Goal: Communication & Community: Answer question/provide support

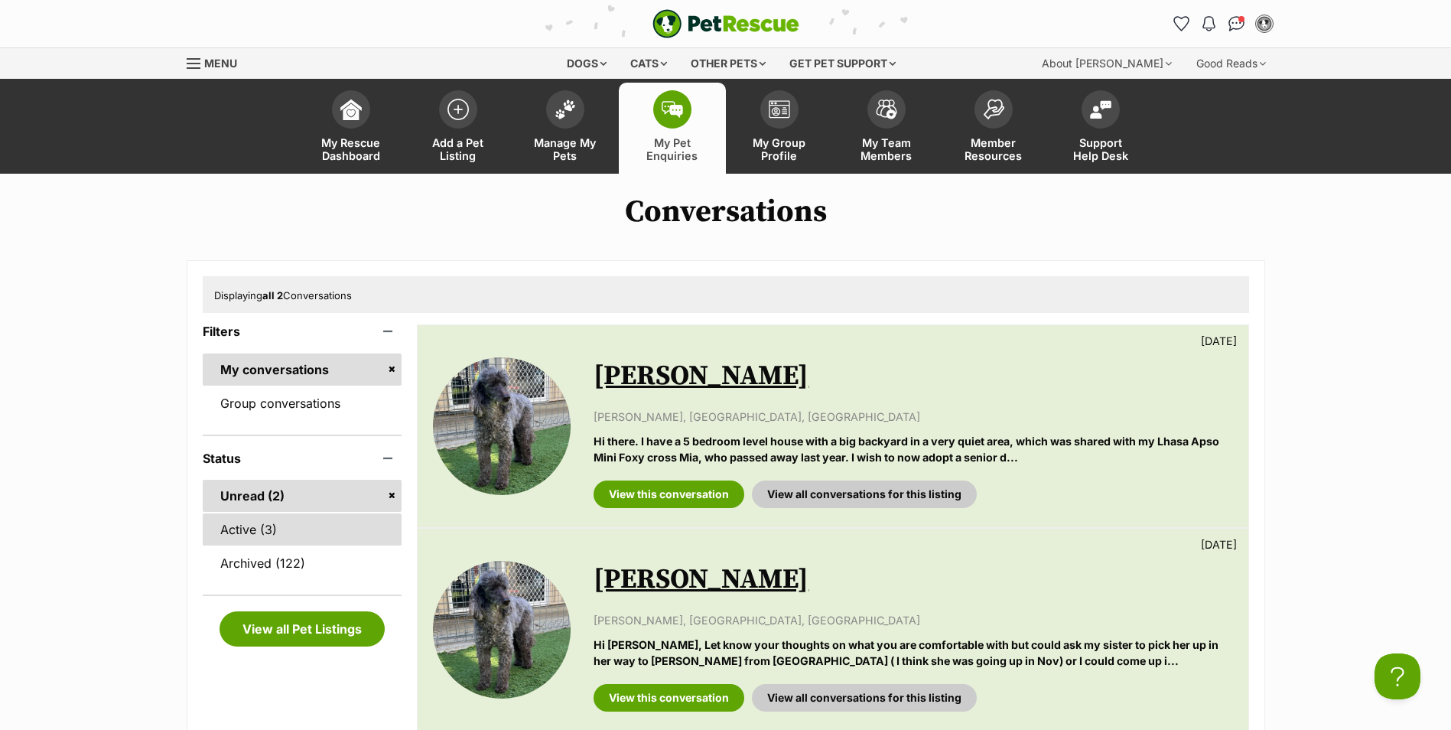
click at [287, 522] on link "Active (3)" at bounding box center [303, 529] width 200 height 32
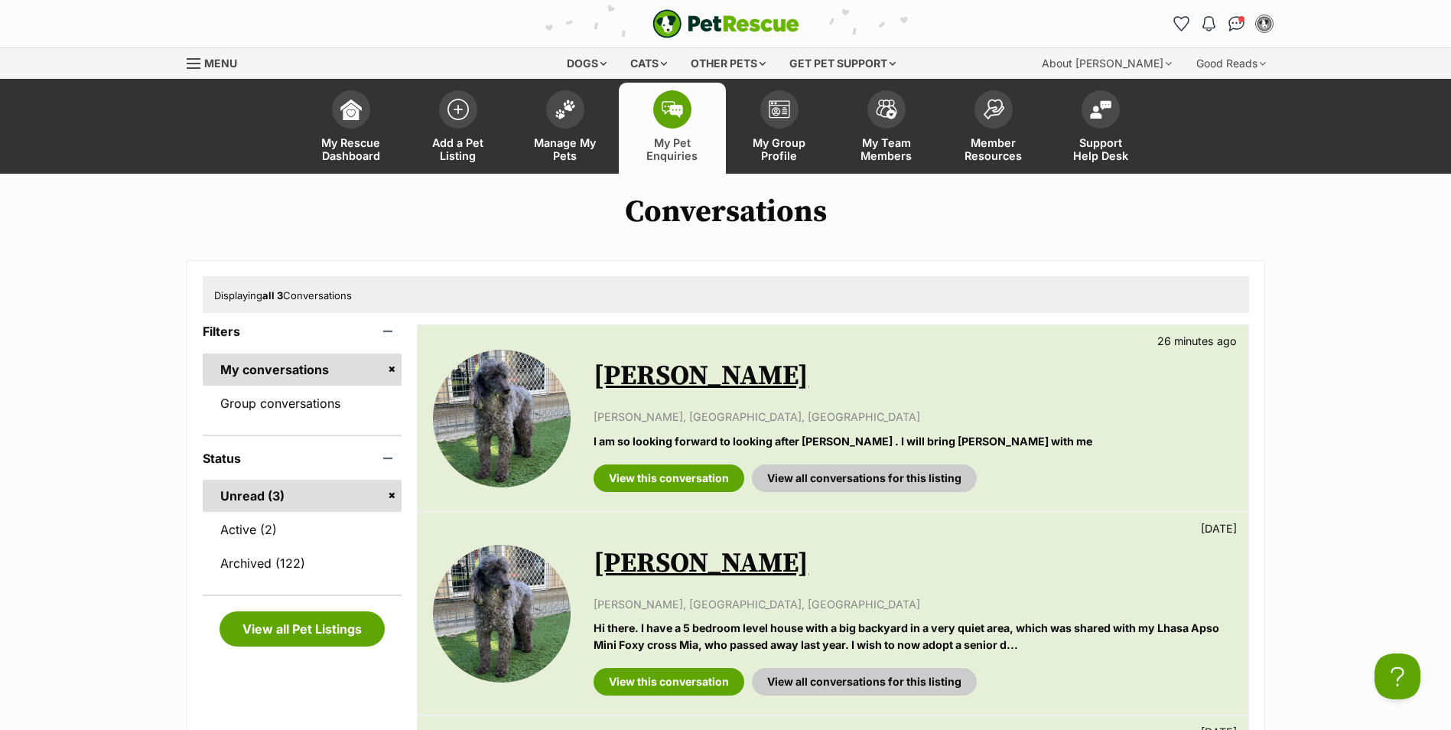
click at [675, 381] on link "[PERSON_NAME]" at bounding box center [700, 376] width 215 height 34
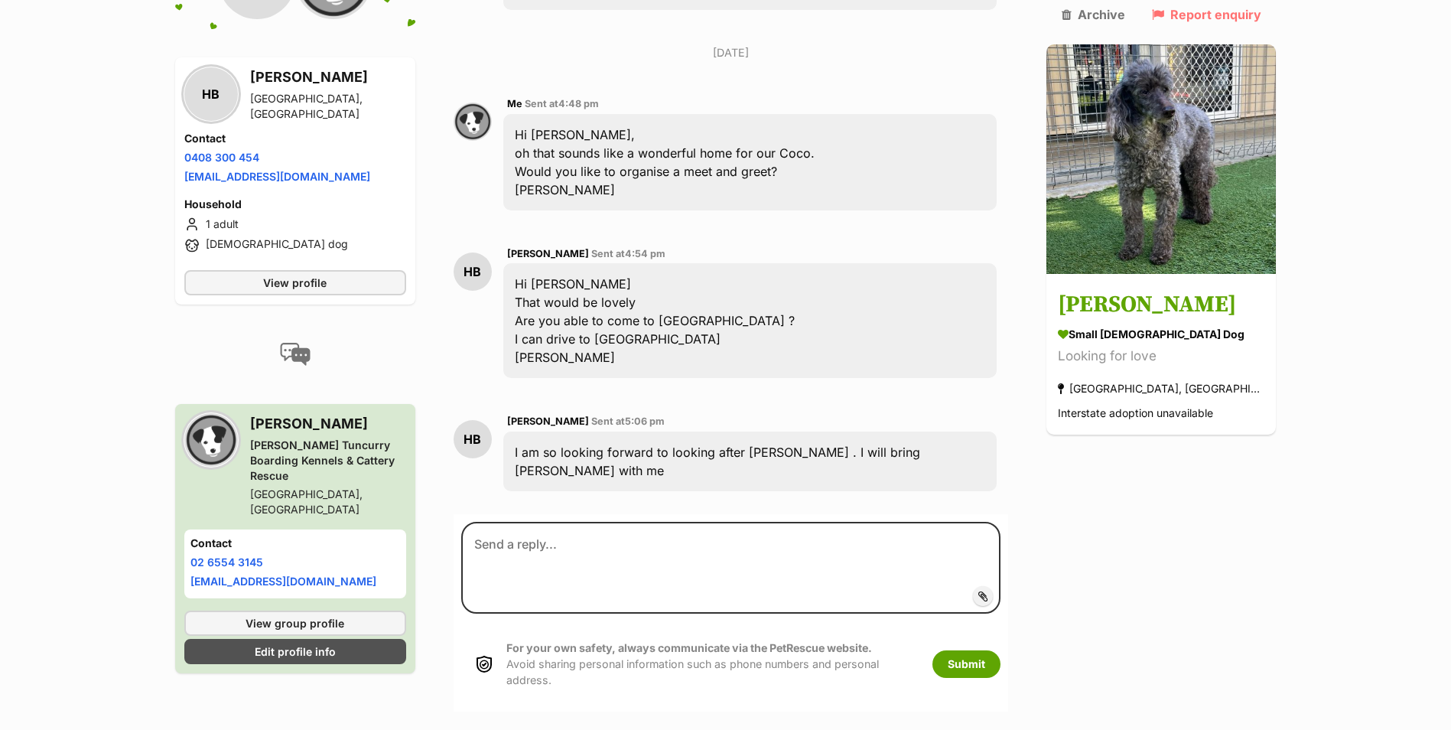
scroll to position [891, 0]
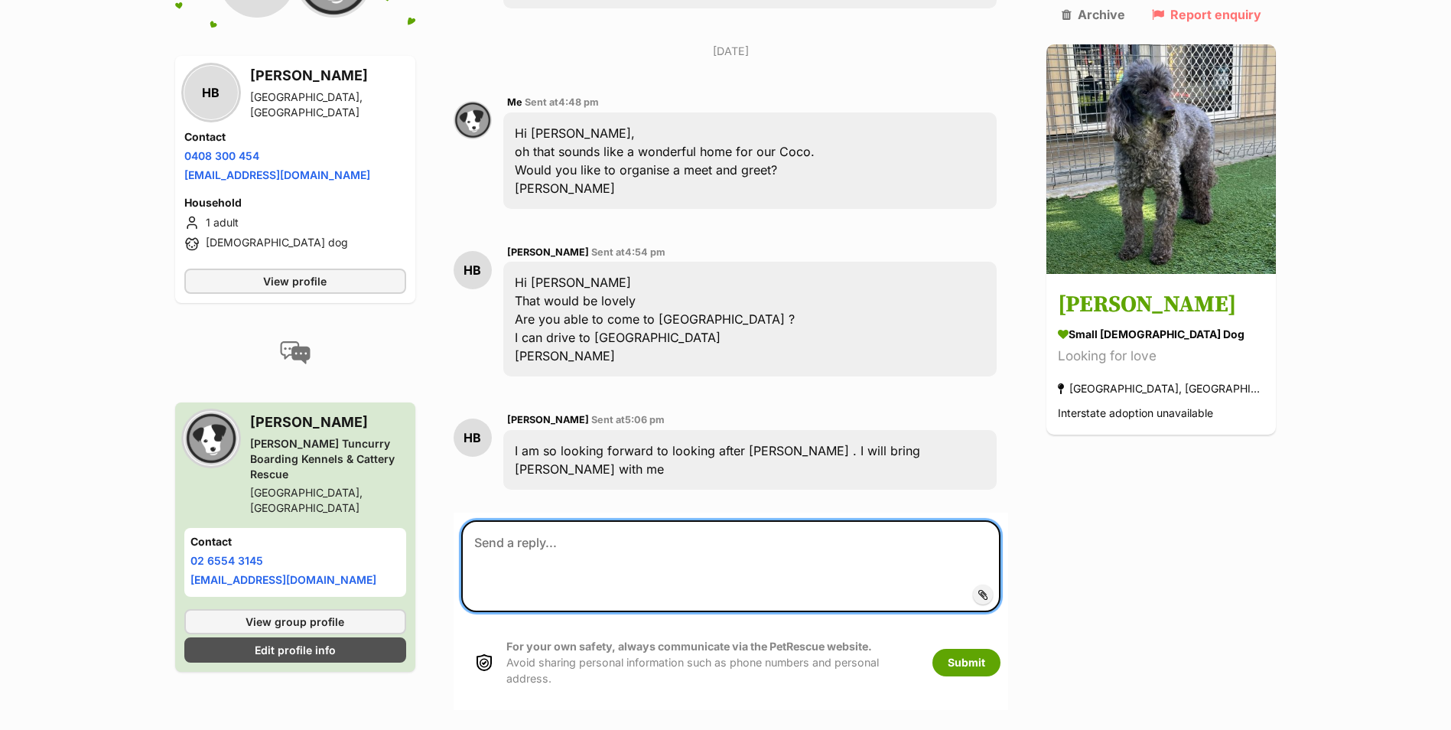
click at [663, 520] on textarea at bounding box center [731, 566] width 540 height 92
type textarea "Unfortunately we do not have the resources to bring her to Sydney."
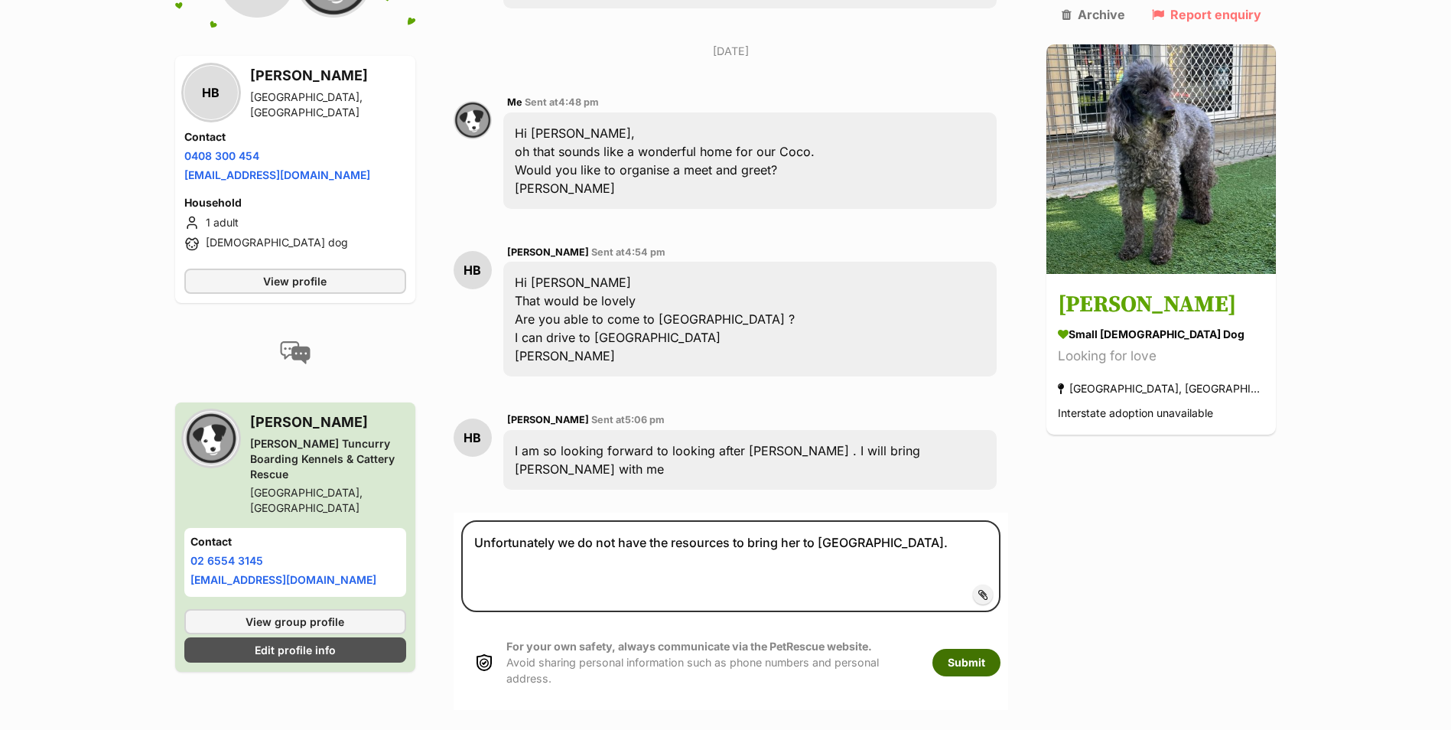
click at [1000, 649] on button "Submit" at bounding box center [966, 663] width 68 height 28
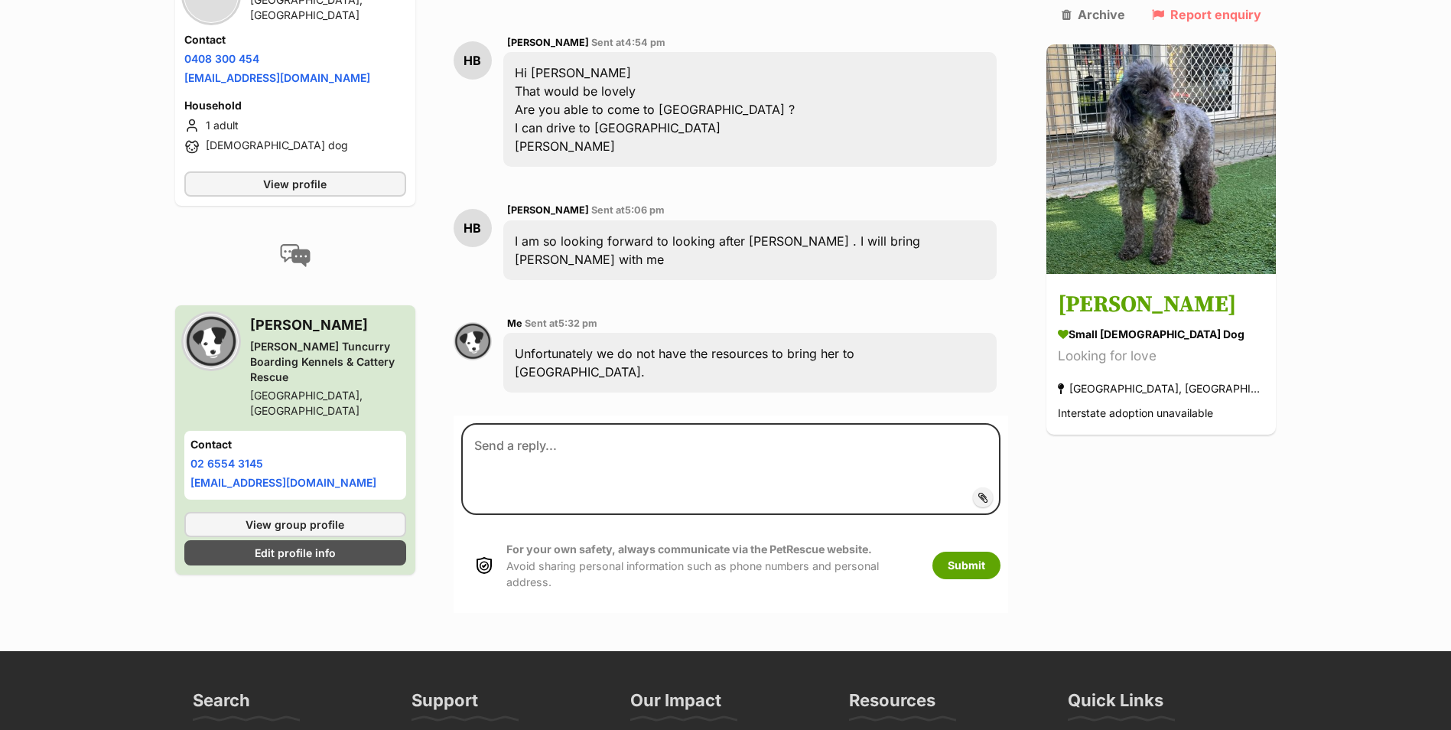
scroll to position [1071, 0]
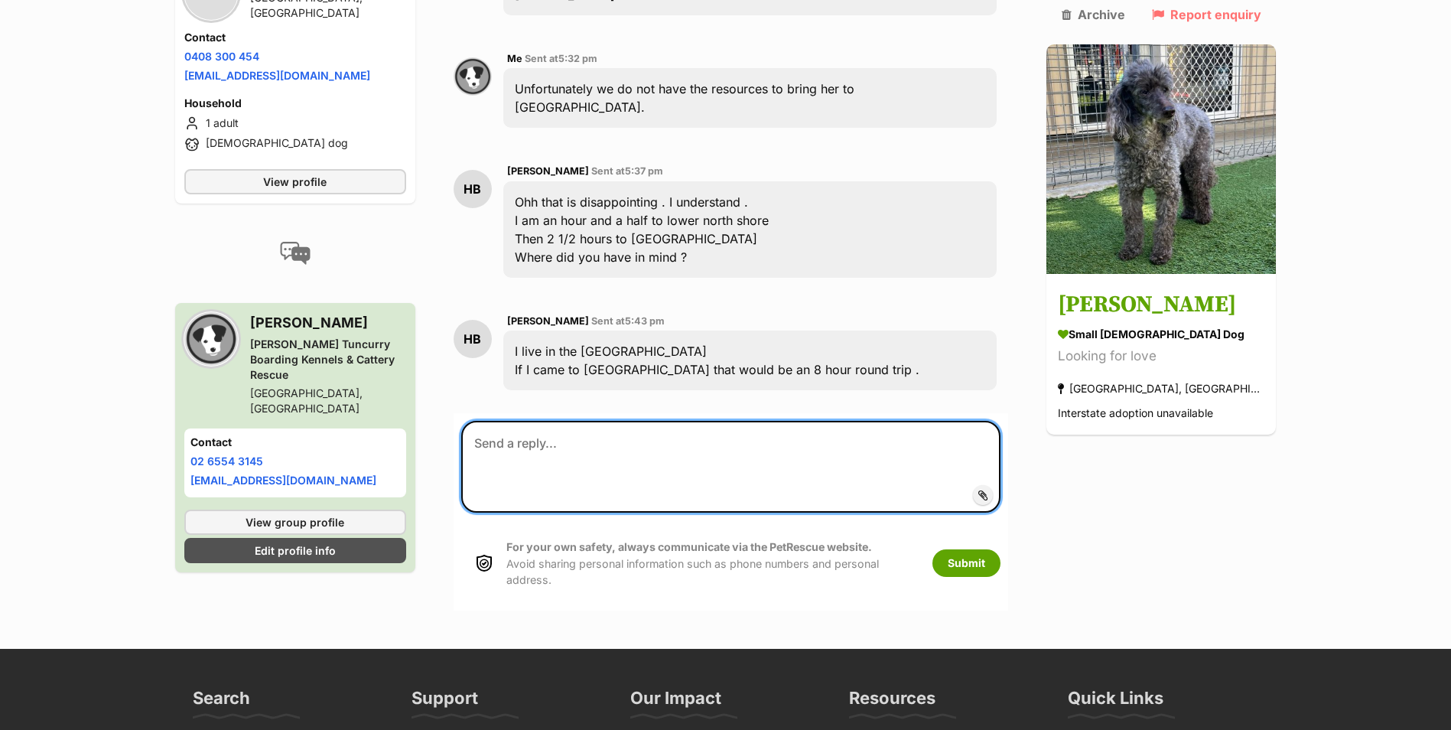
click at [591, 421] on textarea at bounding box center [731, 467] width 540 height 92
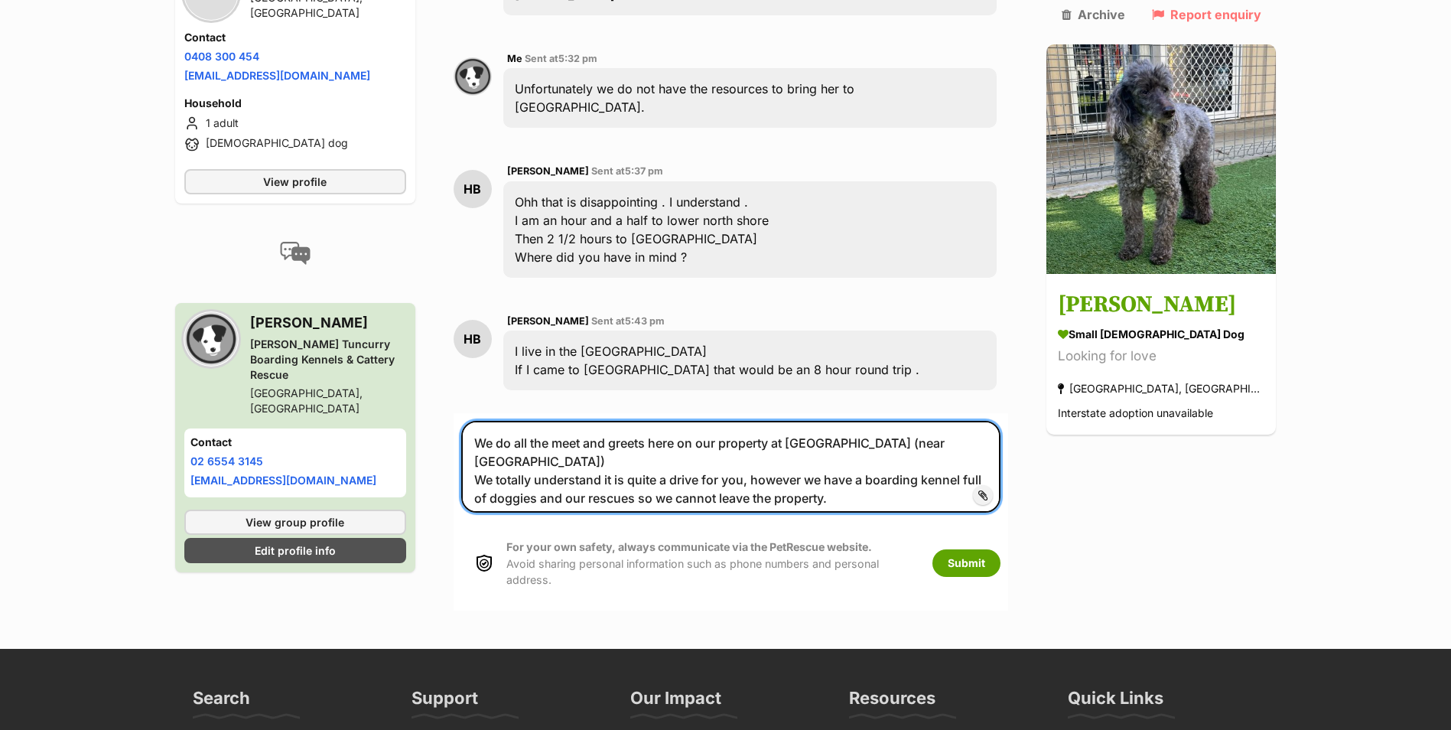
click at [968, 421] on textarea "We do all the meet and greets here on our property at Failford (near Forster) W…" at bounding box center [731, 467] width 540 height 92
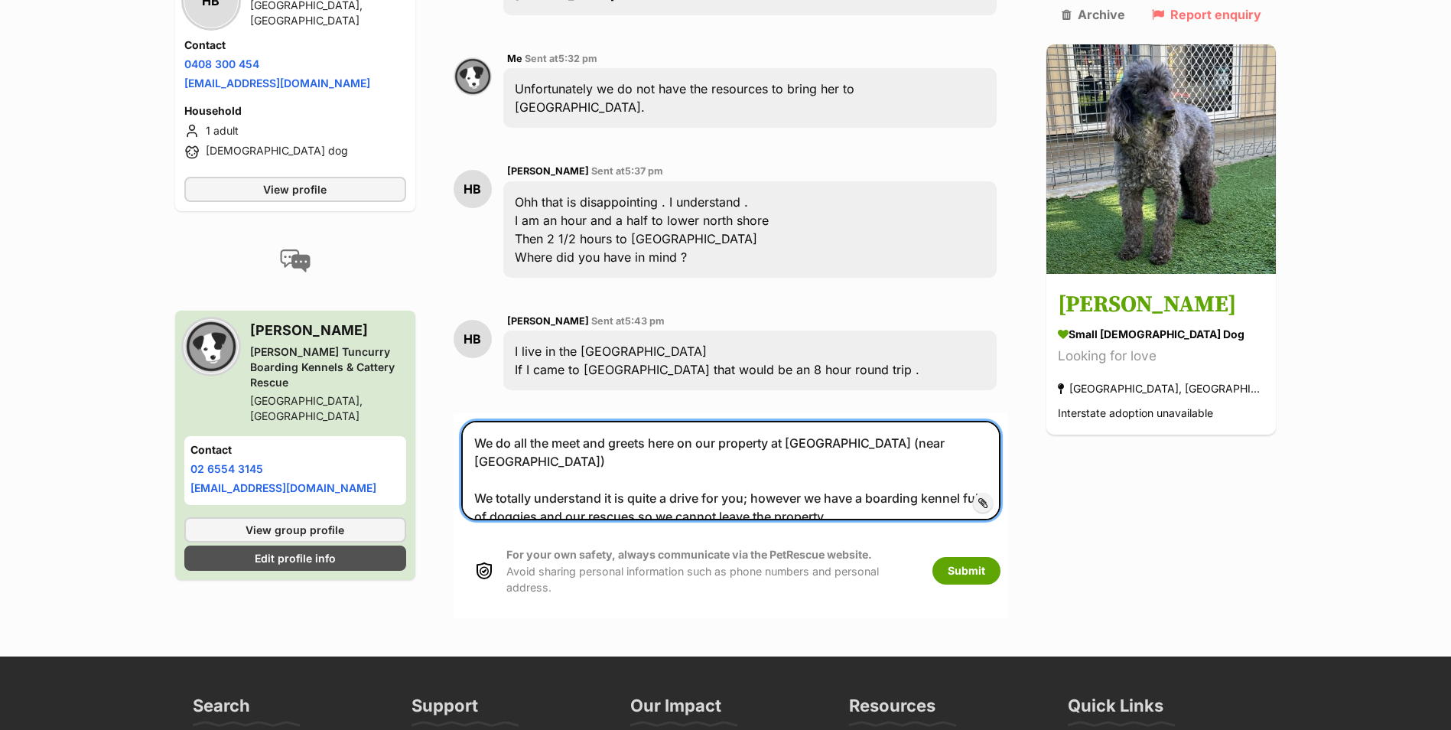
click at [860, 421] on textarea "We do all the meet and greets here on our property at Failford (near Forster) W…" at bounding box center [731, 470] width 540 height 99
type textarea "We do all the meet and greets here on our property at Failford (near Forster) W…"
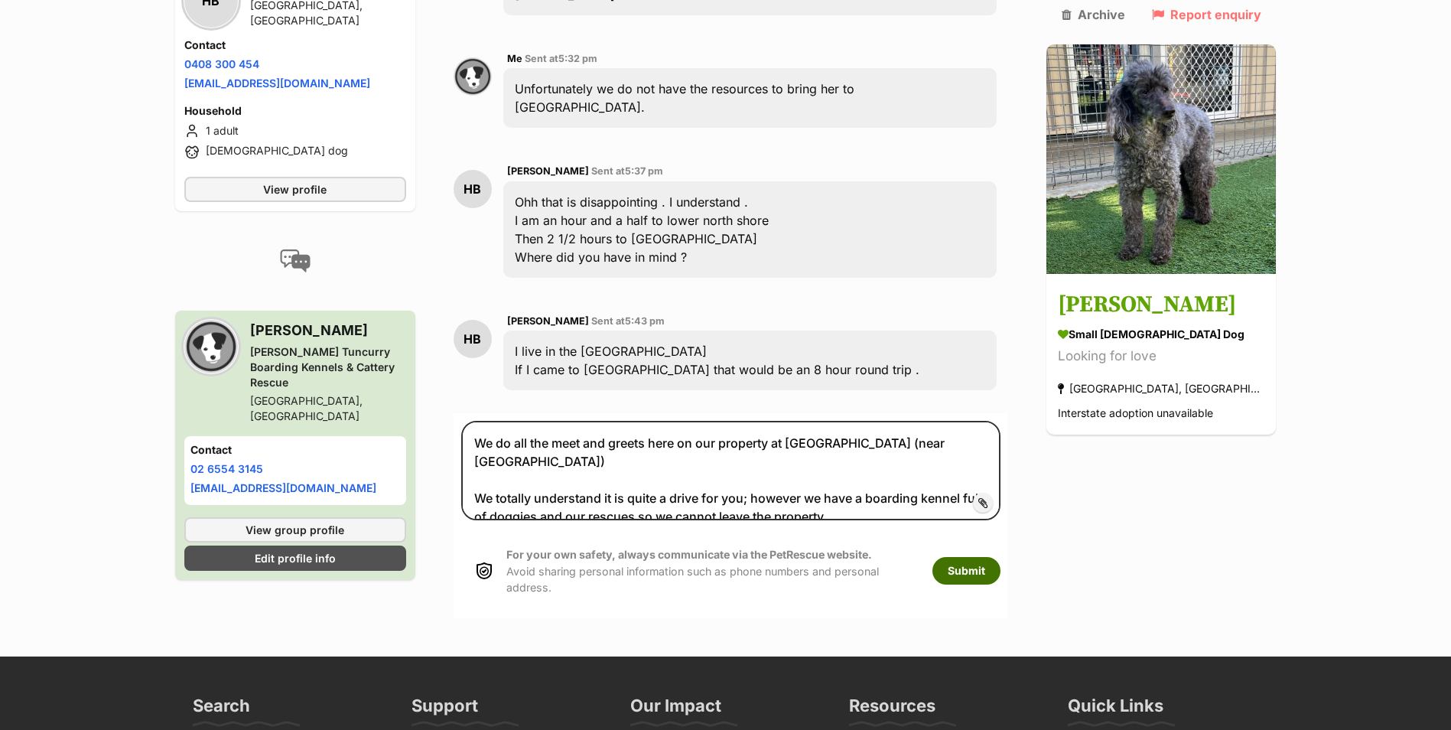
click at [981, 557] on button "Submit" at bounding box center [966, 571] width 68 height 28
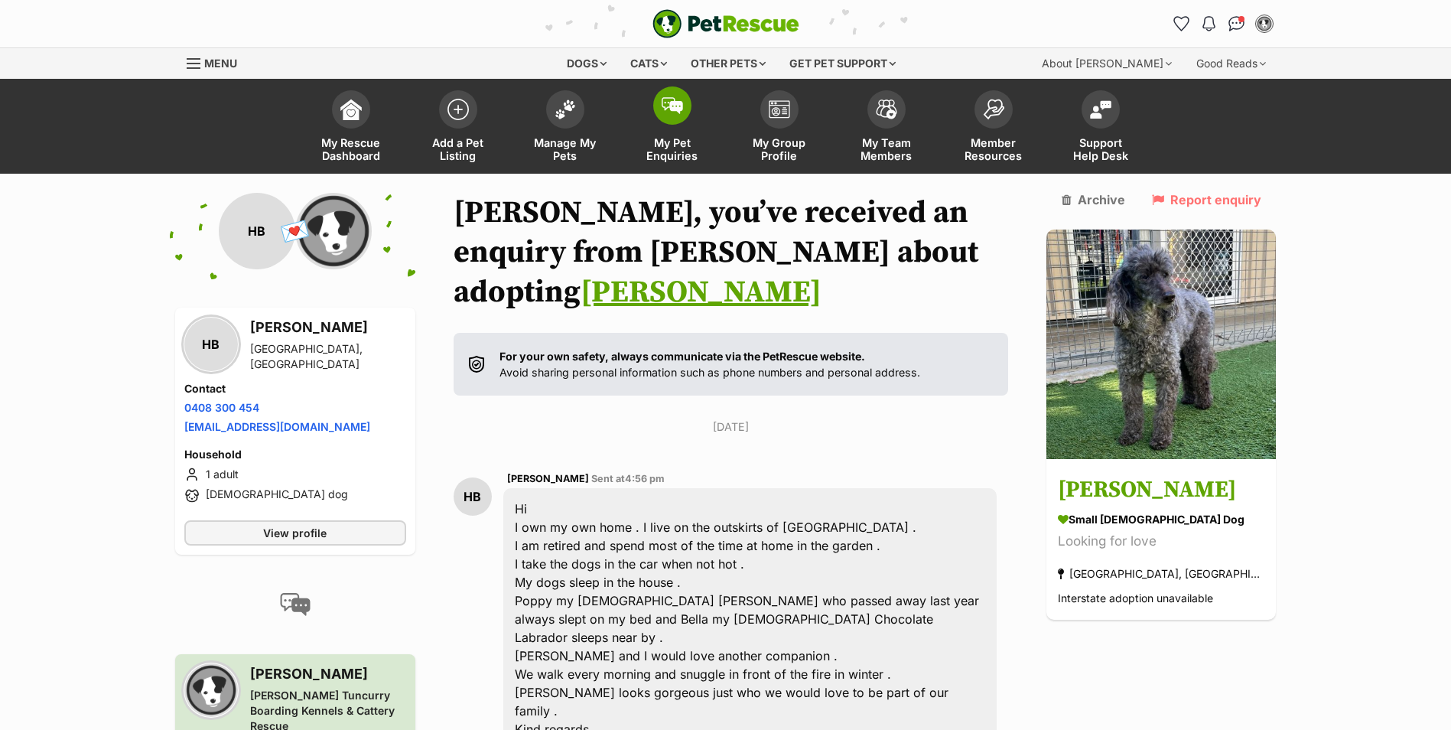
click at [672, 109] on img at bounding box center [672, 105] width 21 height 17
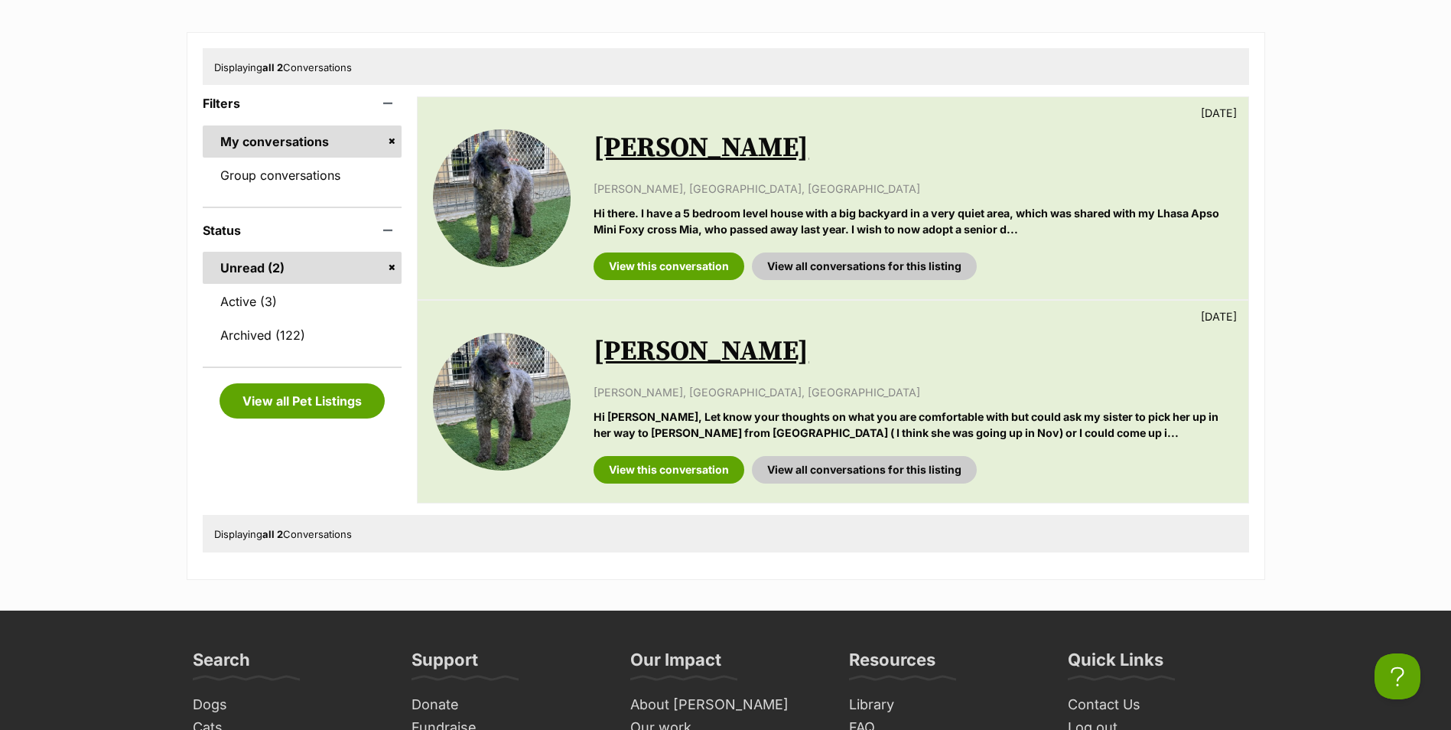
scroll to position [229, 0]
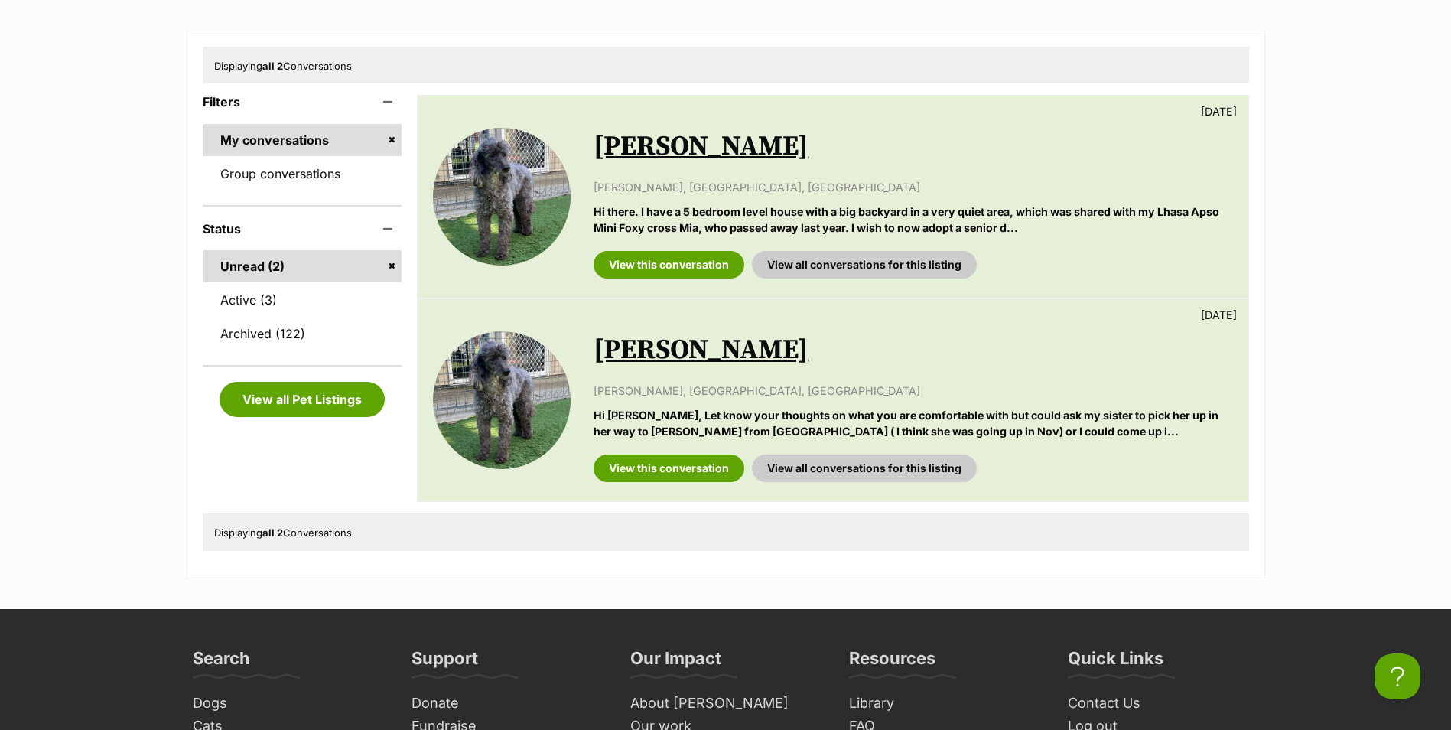
click at [665, 142] on link "[PERSON_NAME]" at bounding box center [700, 146] width 215 height 34
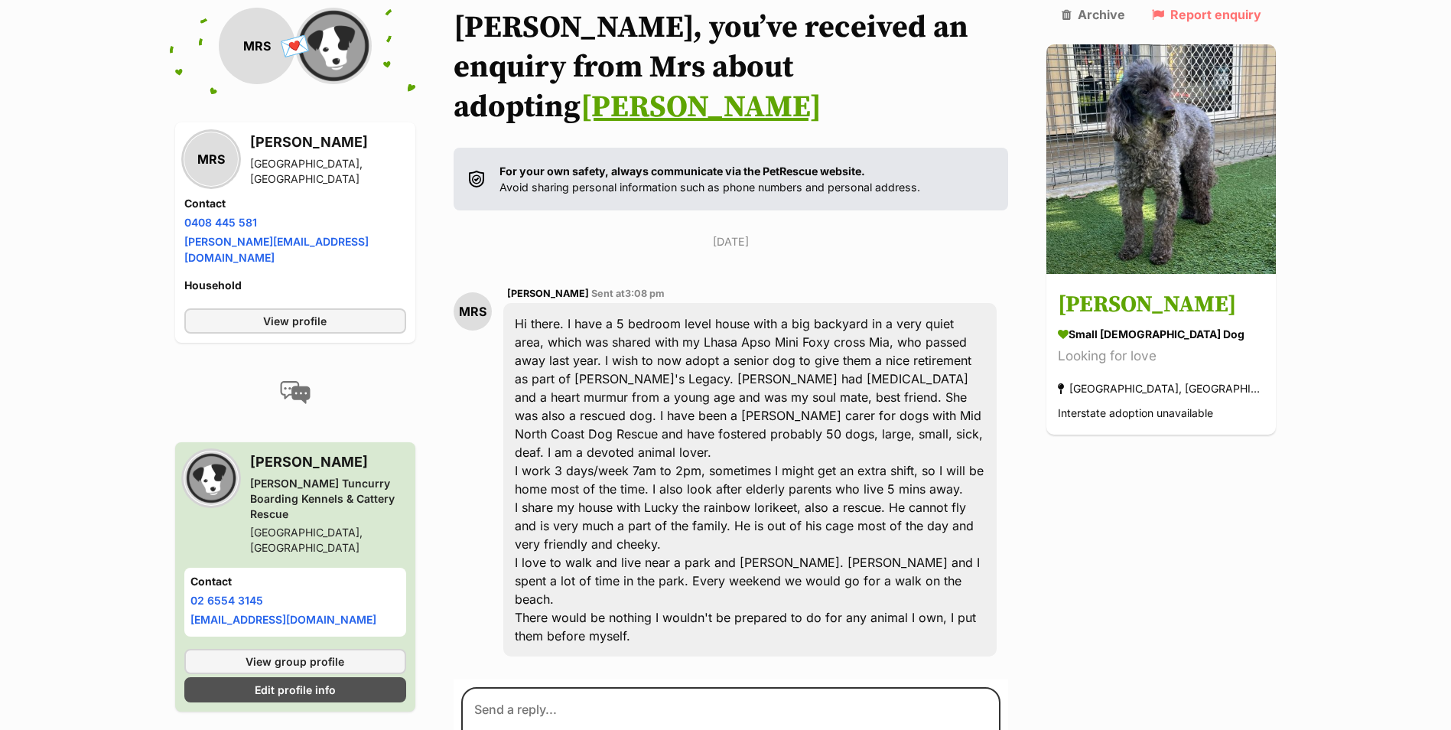
scroll to position [232, 0]
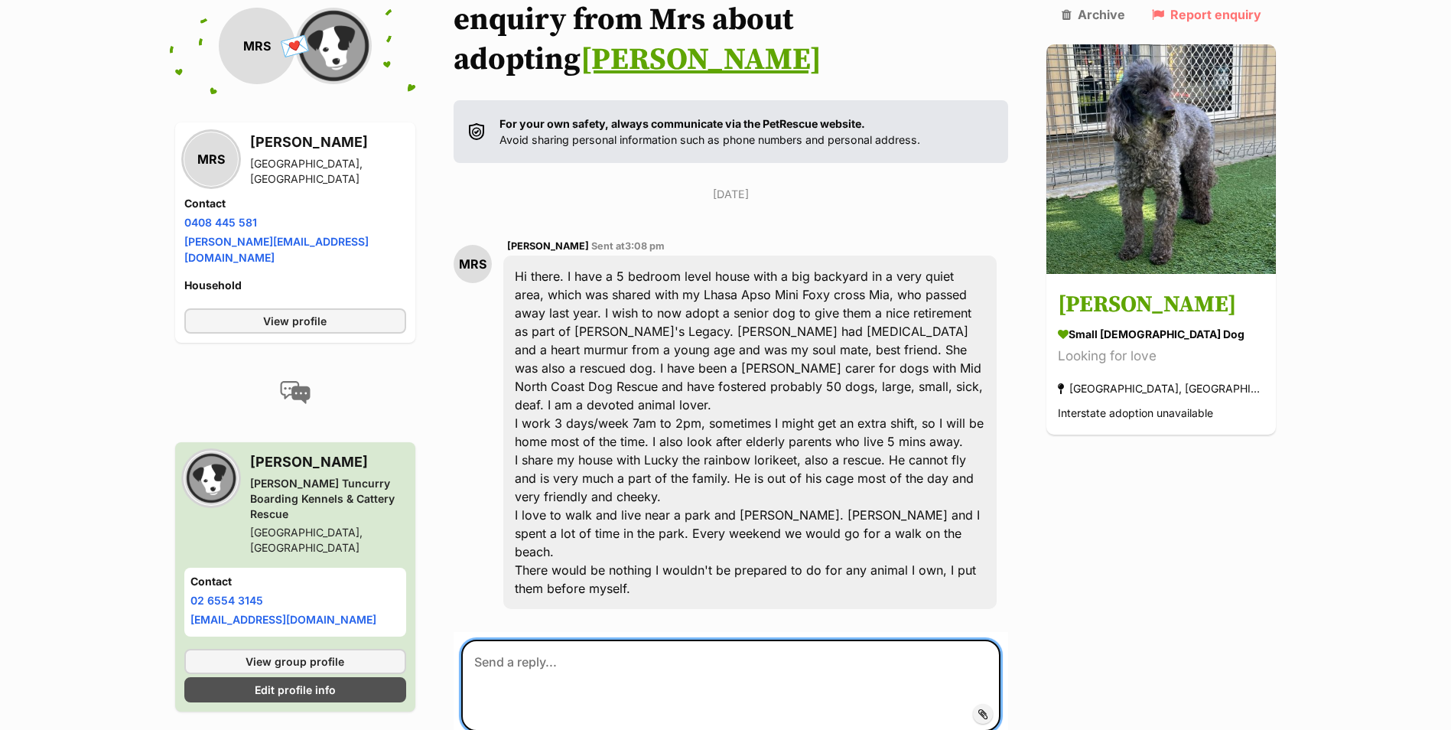
click at [623, 639] on textarea at bounding box center [731, 685] width 540 height 92
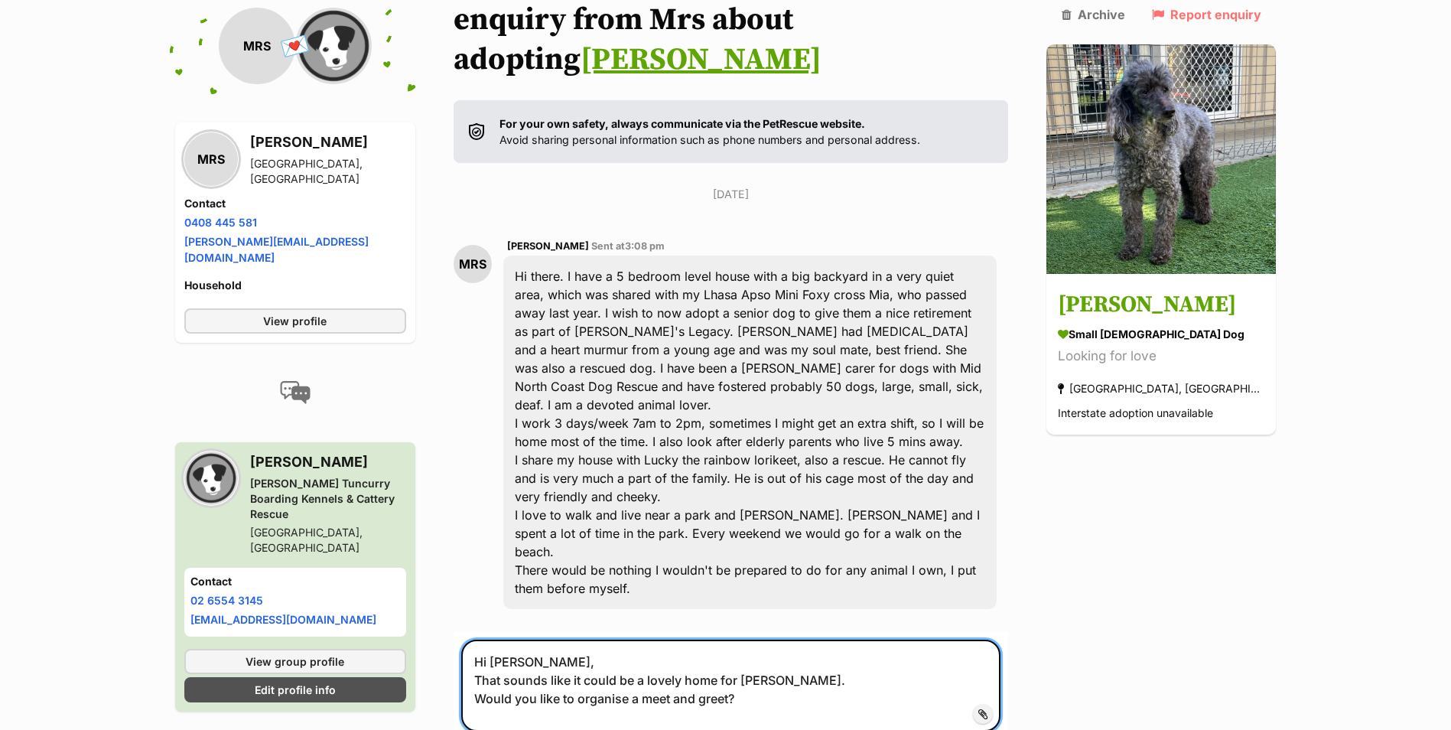
type textarea "Hi [PERSON_NAME], That sounds like it could be a lovely home for [PERSON_NAME].…"
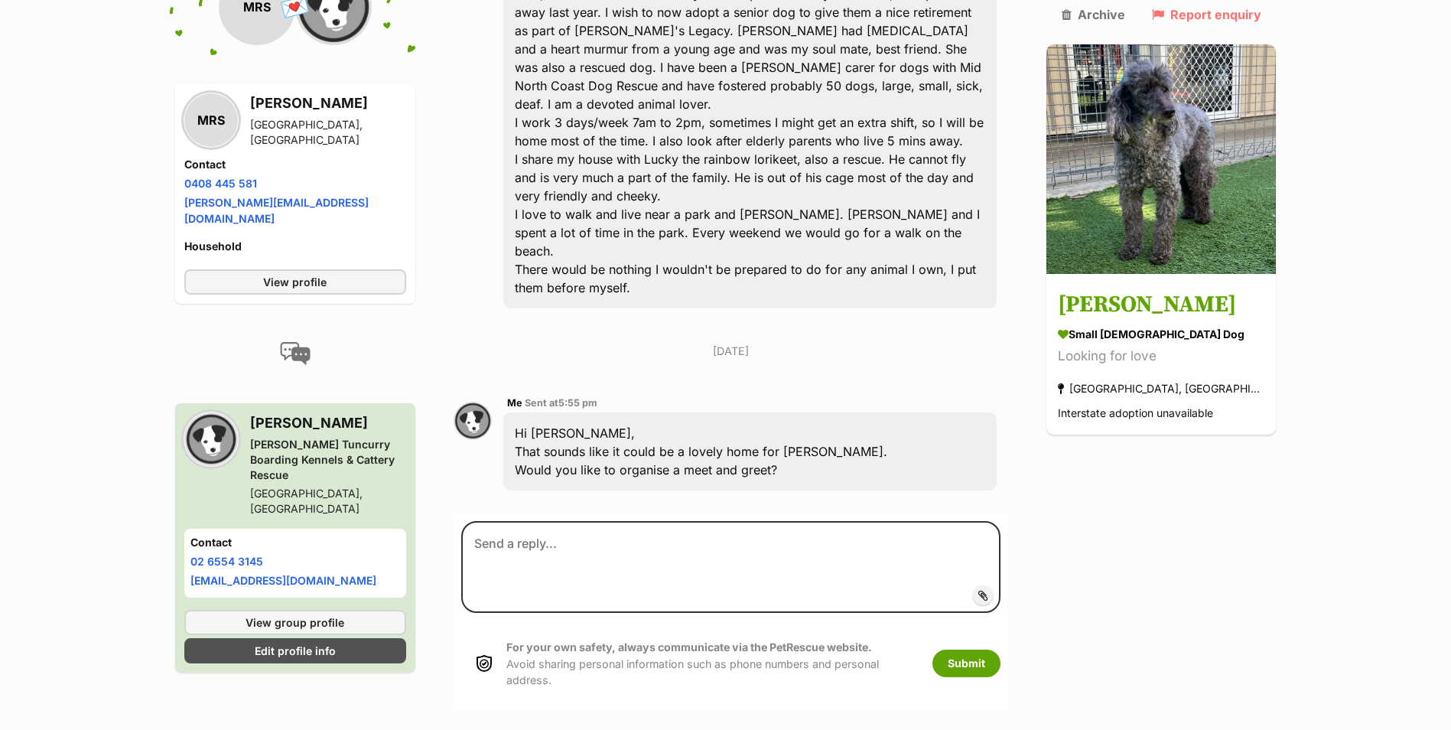
scroll to position [534, 0]
